Goal: Transaction & Acquisition: Subscribe to service/newsletter

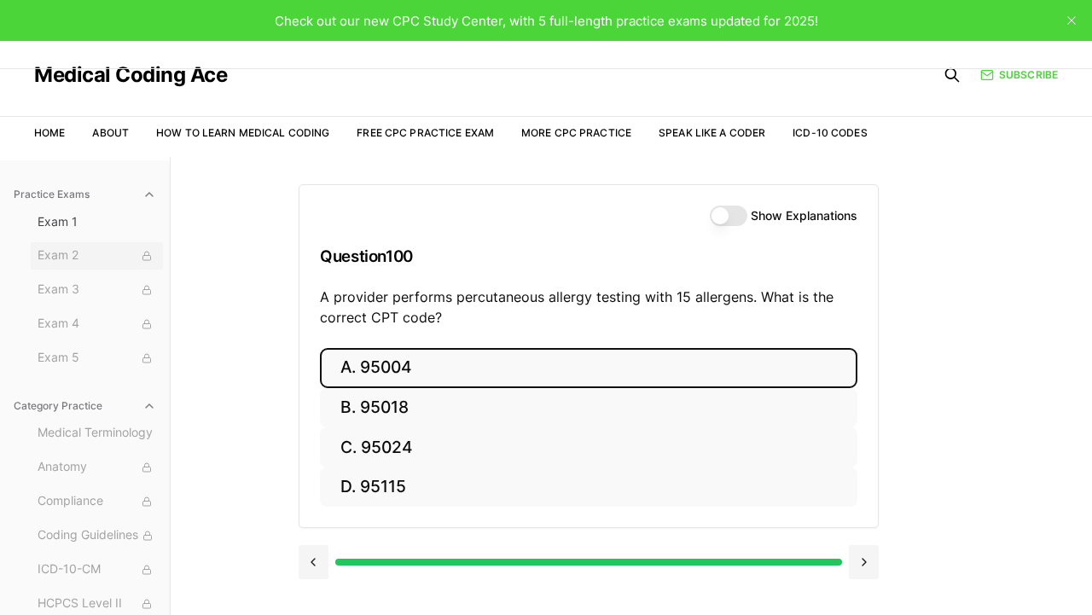
click at [64, 265] on button "Exam 2" at bounding box center [97, 255] width 132 height 27
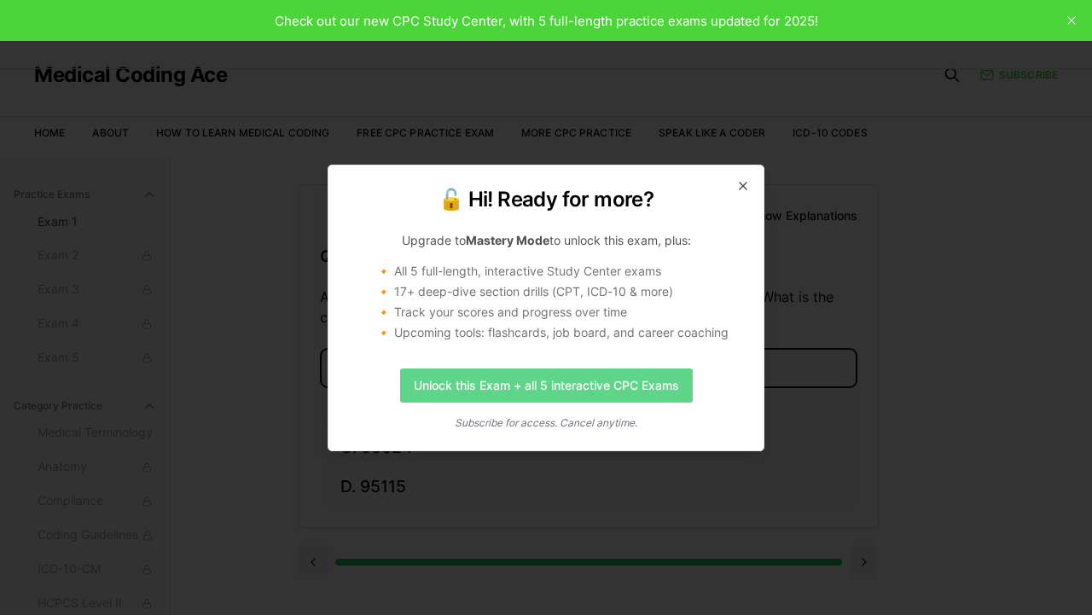
click at [582, 391] on link "Unlock this Exam + all 5 interactive CPC Exams" at bounding box center [546, 386] width 293 height 34
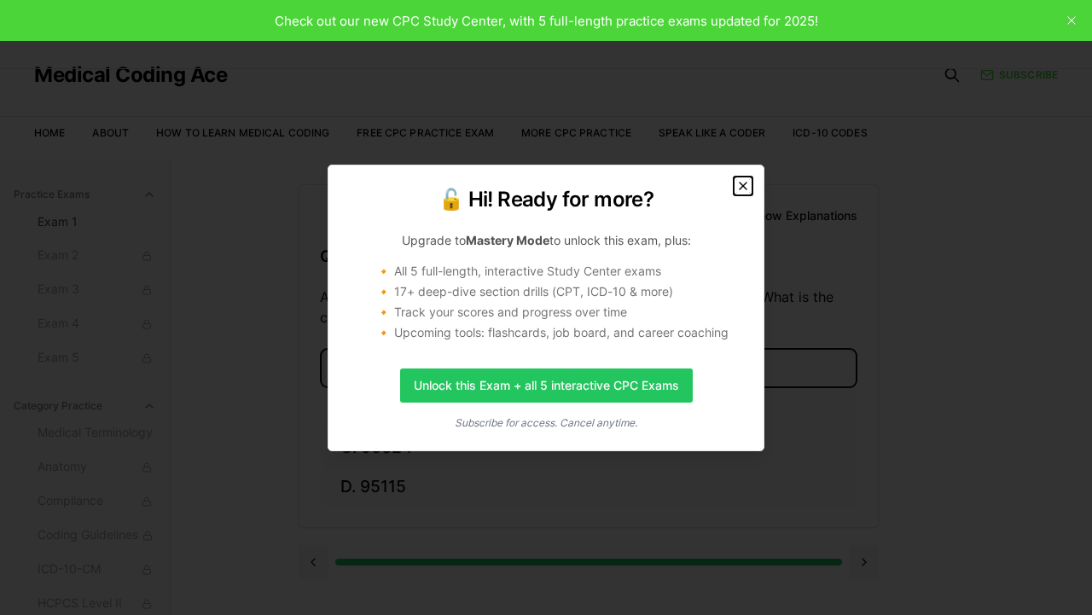
click at [742, 188] on icon "button" at bounding box center [743, 186] width 14 height 14
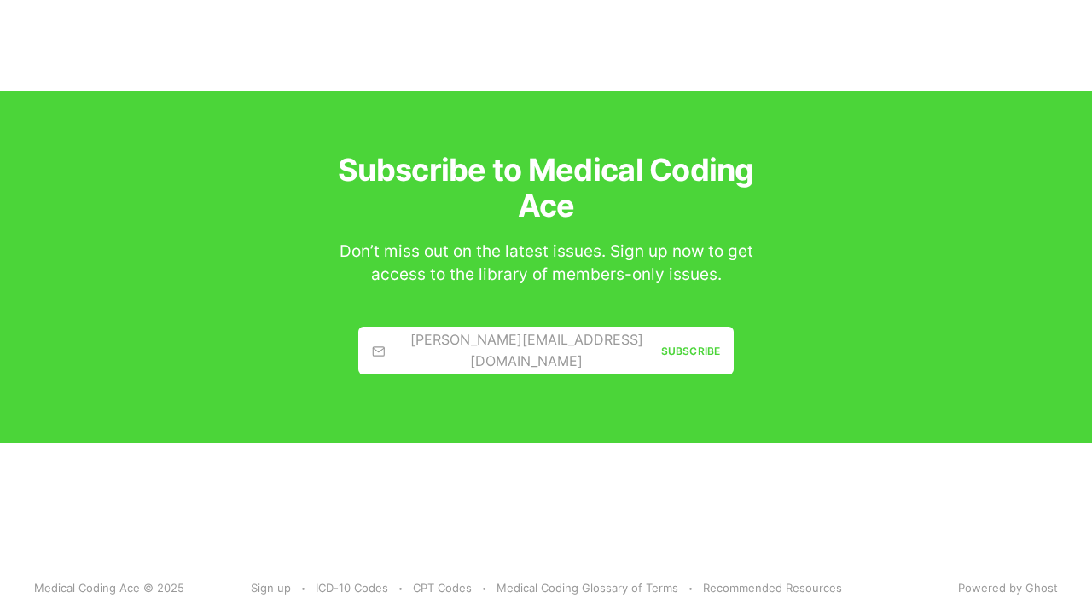
scroll to position [3085, 0]
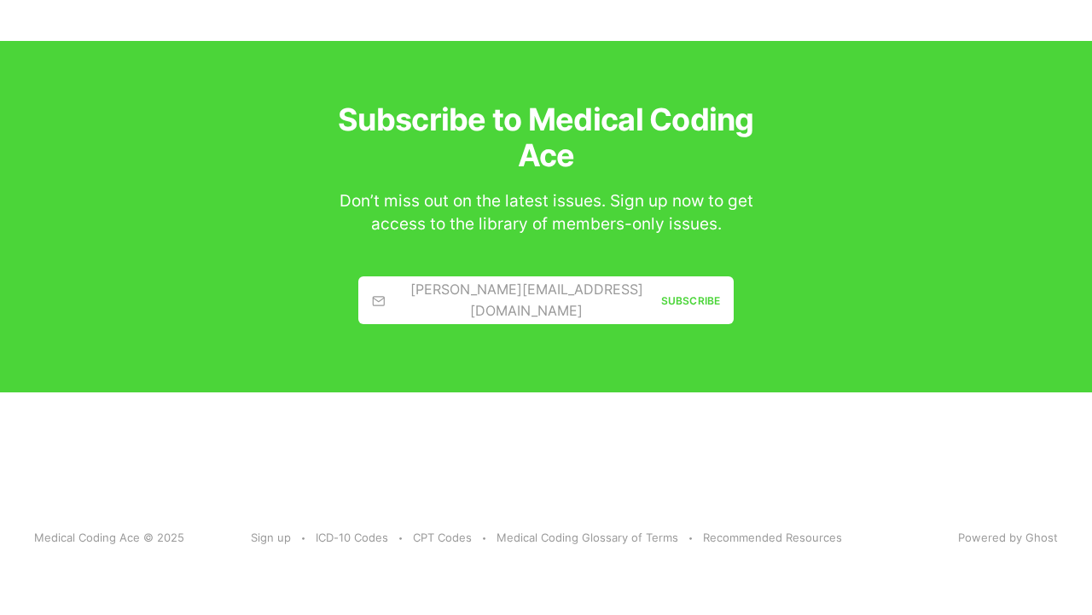
click at [486, 306] on div "[PERSON_NAME][EMAIL_ADDRESS][DOMAIN_NAME]" at bounding box center [516, 301] width 289 height 44
click at [461, 299] on div "[PERSON_NAME][EMAIL_ADDRESS][DOMAIN_NAME]" at bounding box center [516, 301] width 289 height 44
click at [496, 291] on div "[PERSON_NAME][EMAIL_ADDRESS][DOMAIN_NAME]" at bounding box center [516, 301] width 289 height 44
click at [667, 302] on div "Subscribe" at bounding box center [690, 301] width 59 height 16
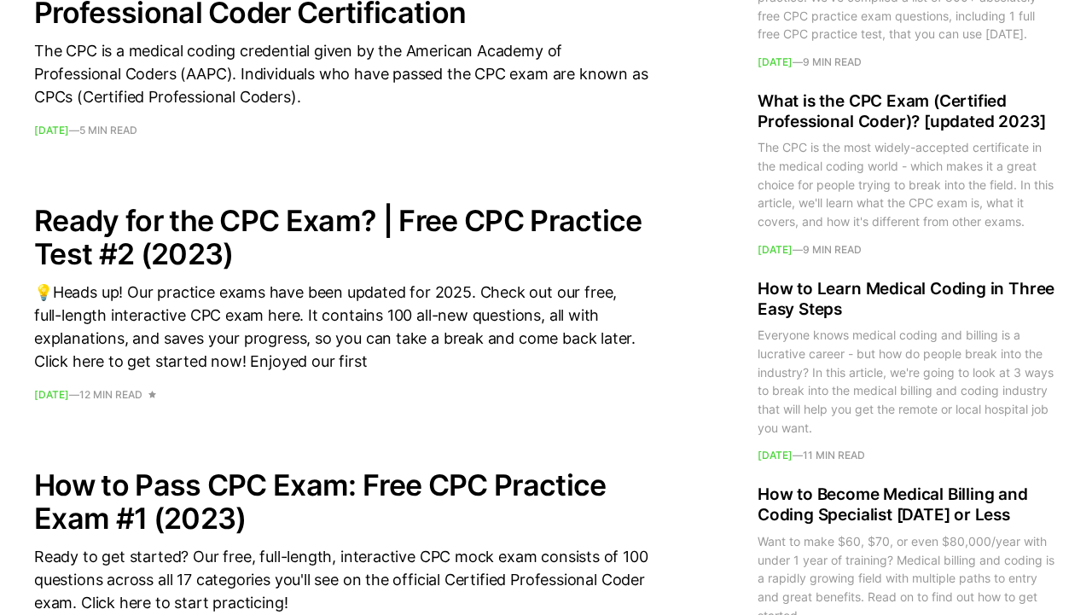
scroll to position [2211, 0]
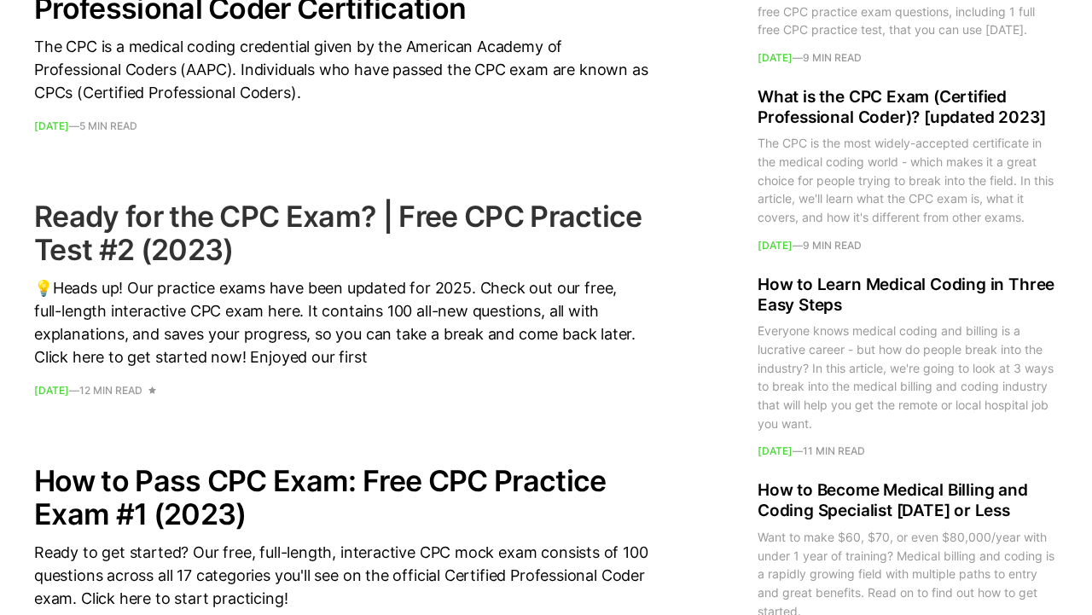
click at [69, 388] on time "[DATE]" at bounding box center [51, 390] width 35 height 13
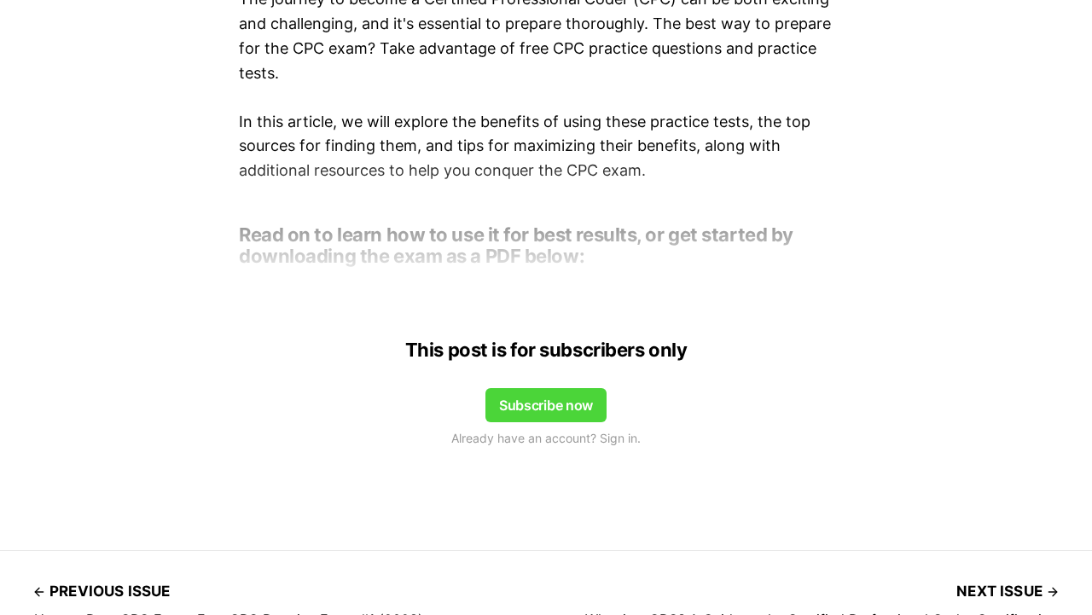
scroll to position [1287, 0]
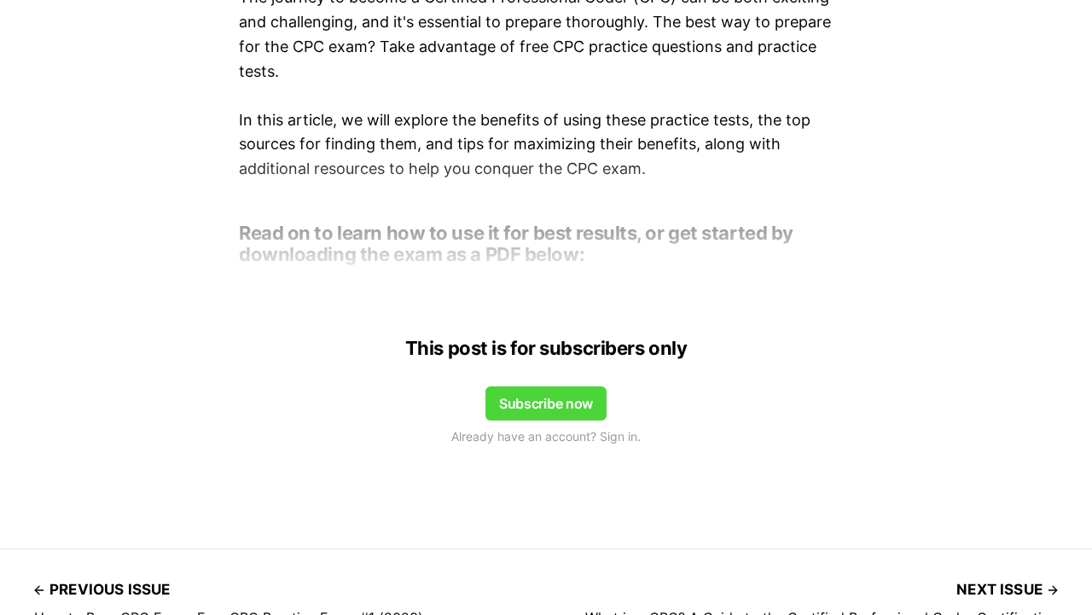
click at [557, 398] on button "Subscribe now" at bounding box center [545, 403] width 121 height 34
click at [553, 402] on button "Subscribe now" at bounding box center [545, 403] width 121 height 34
click at [499, 259] on div at bounding box center [546, 211] width 1092 height 136
click at [535, 406] on button "Subscribe now" at bounding box center [545, 403] width 121 height 34
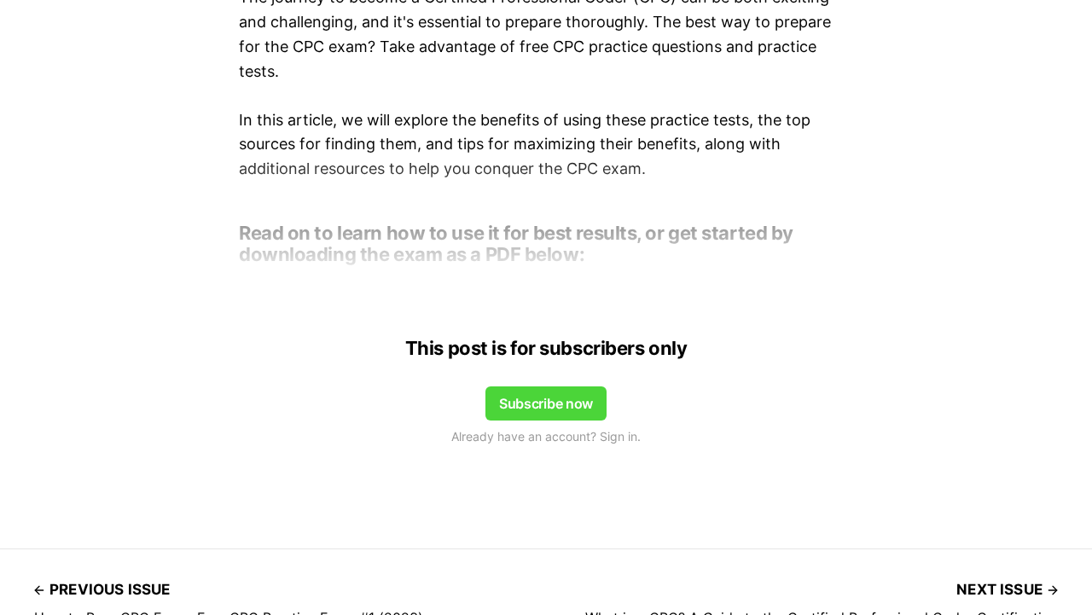
click at [535, 406] on button "Subscribe now" at bounding box center [545, 403] width 121 height 34
click at [550, 441] on span "Already have an account? Sign in." at bounding box center [545, 436] width 189 height 19
click at [559, 439] on span "Already have an account? Sign in." at bounding box center [545, 436] width 189 height 19
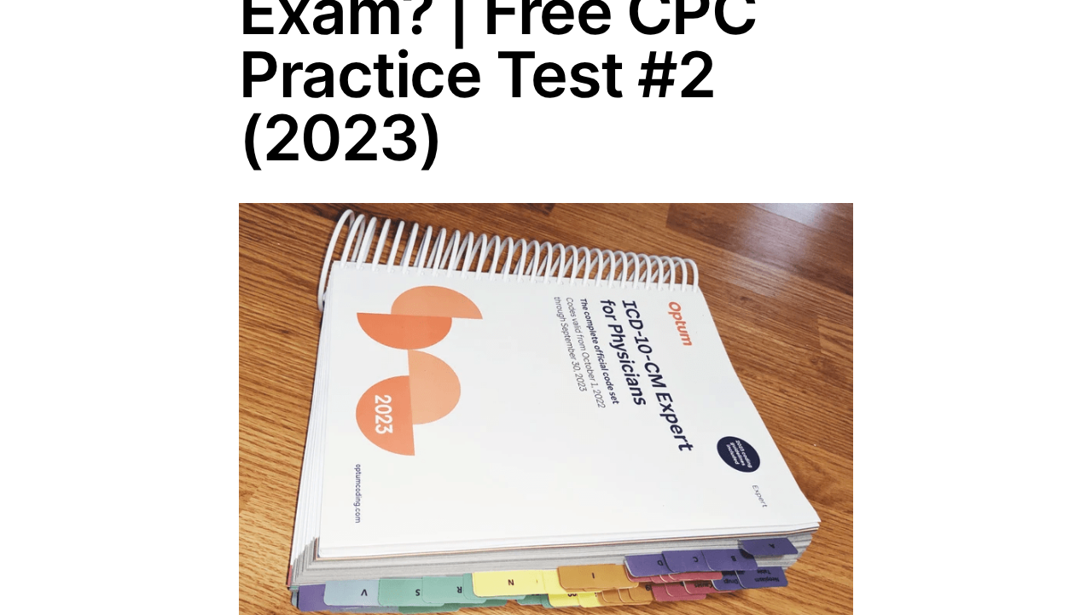
scroll to position [0, 0]
